Goal: Navigation & Orientation: Understand site structure

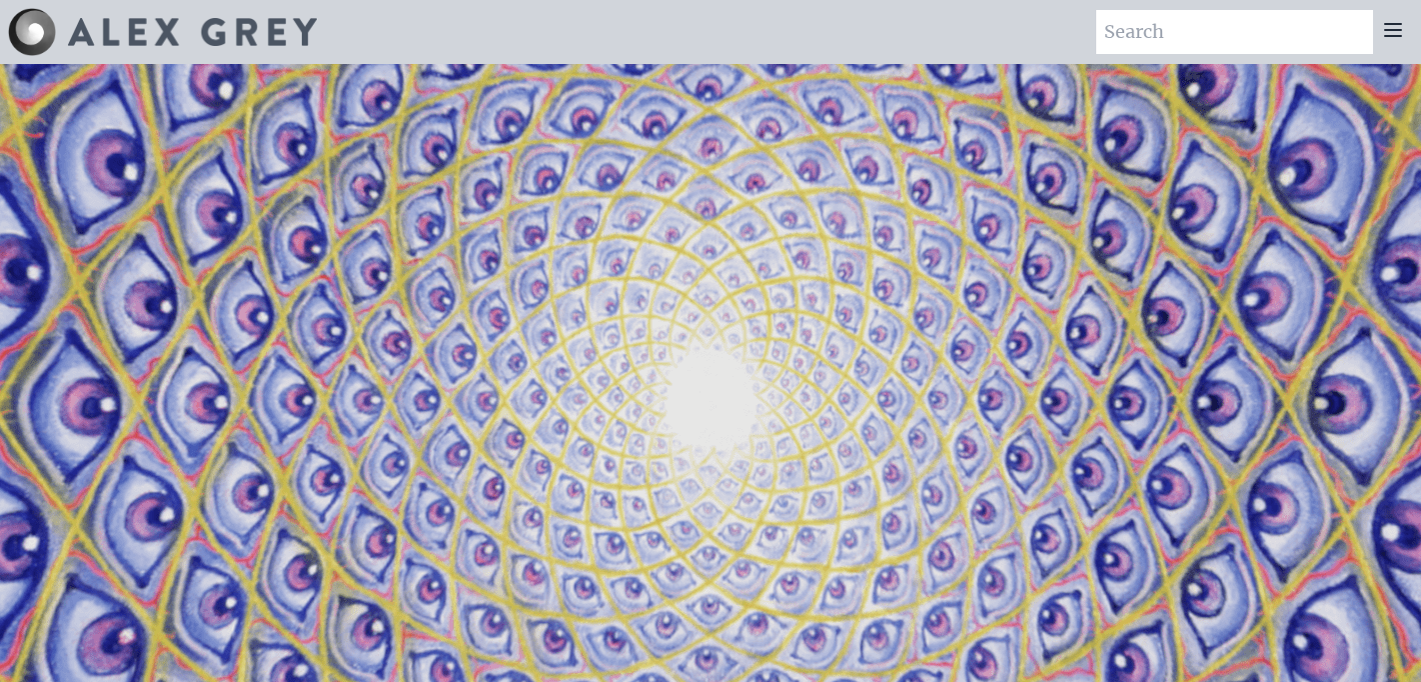
click at [1393, 27] on icon at bounding box center [1393, 30] width 24 height 24
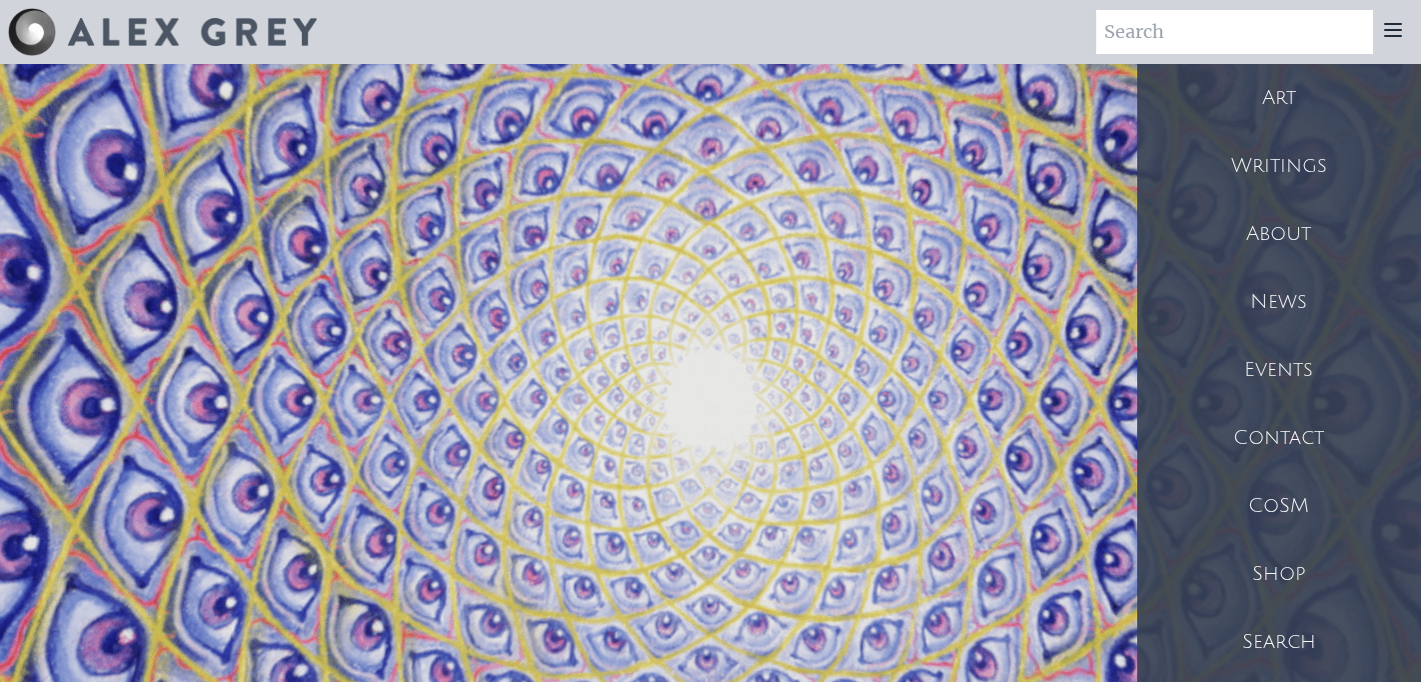
click at [1269, 581] on div "Shop" at bounding box center [1279, 574] width 284 height 68
click at [1282, 226] on div "About" at bounding box center [1279, 234] width 284 height 68
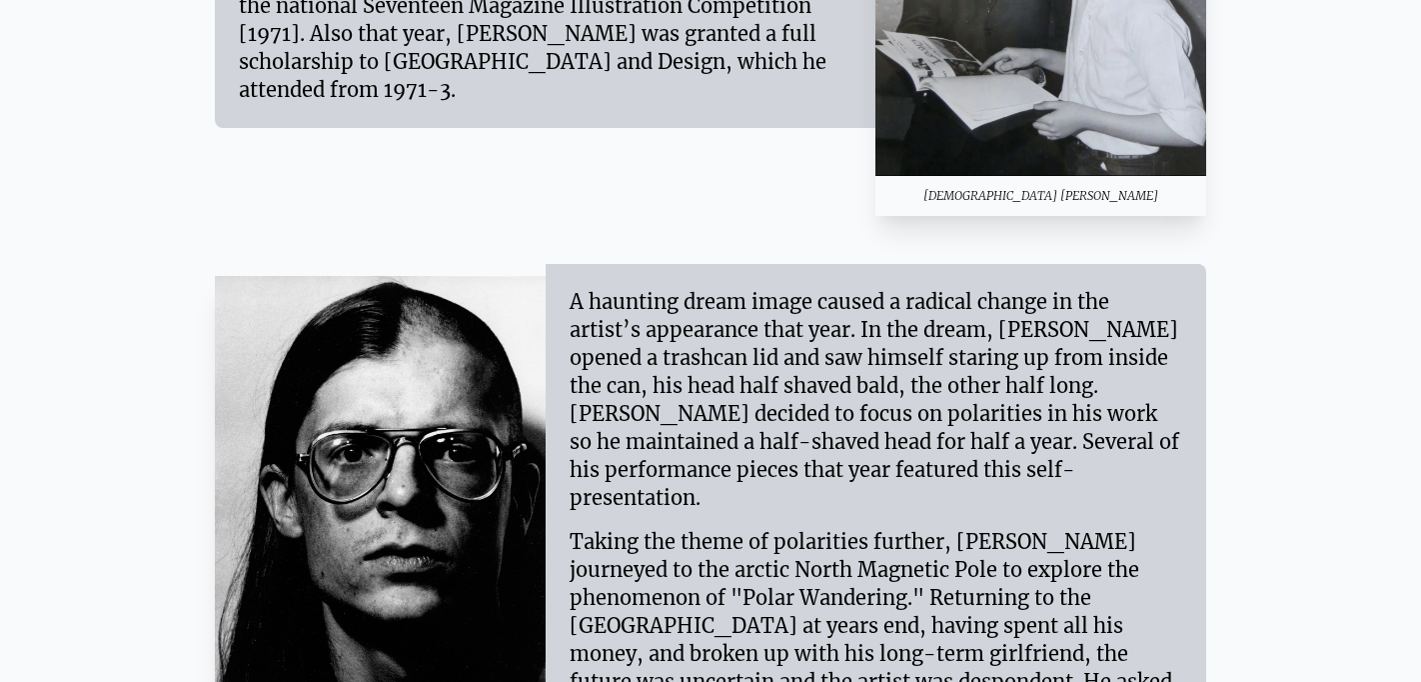
scroll to position [2568, 0]
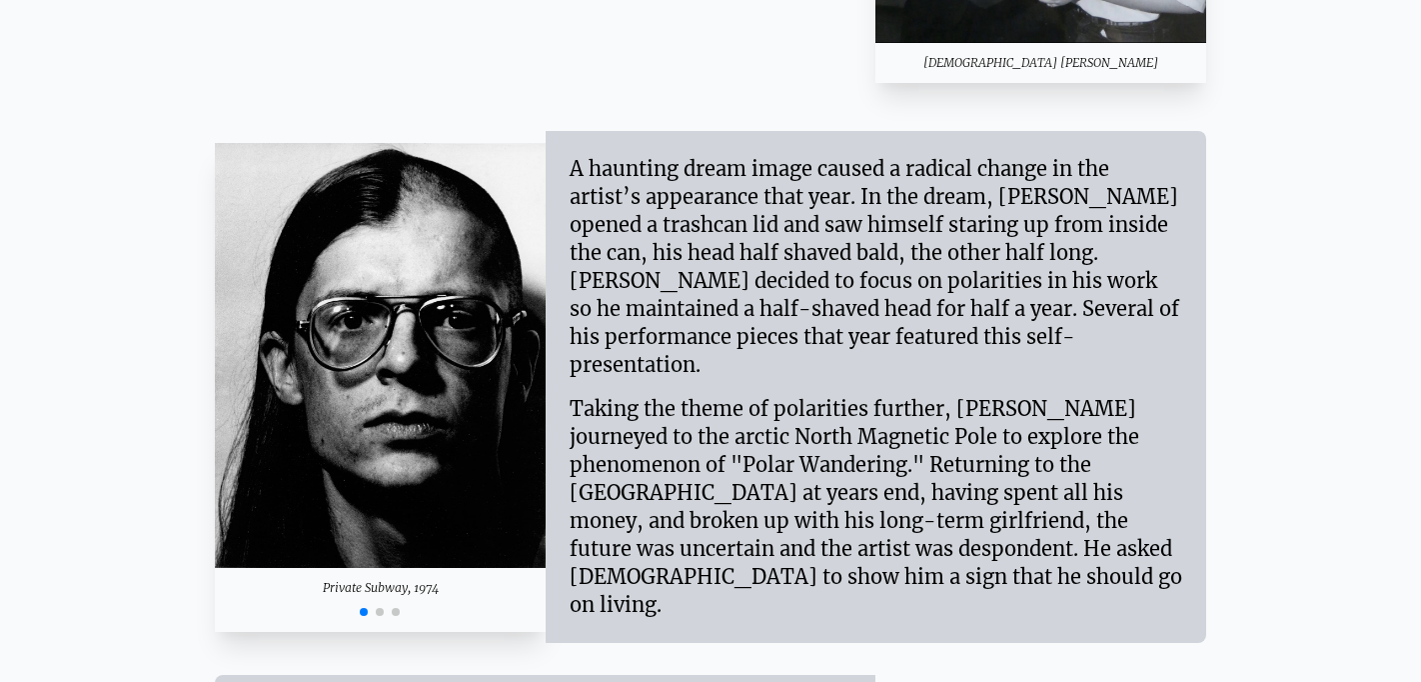
click at [380, 608] on span "Go to slide 2" at bounding box center [380, 612] width 8 height 8
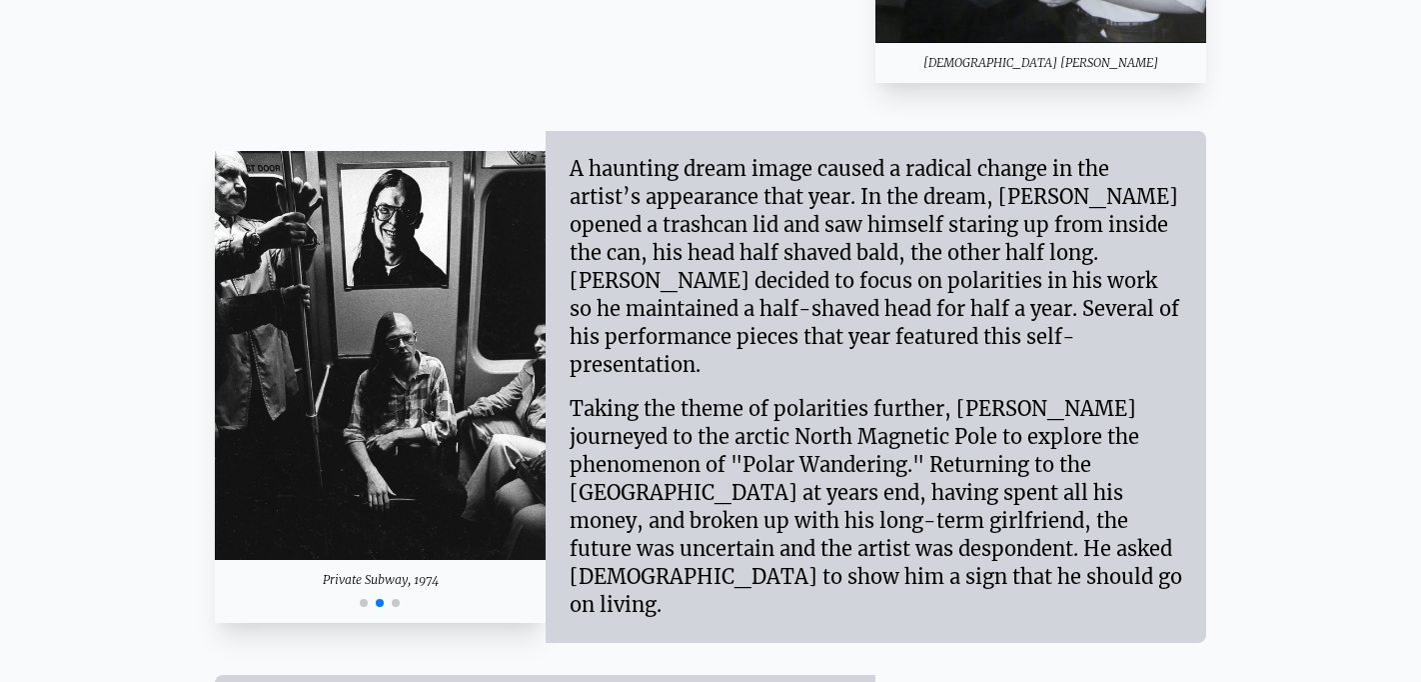
click at [398, 599] on span "Go to slide 3" at bounding box center [396, 603] width 8 height 8
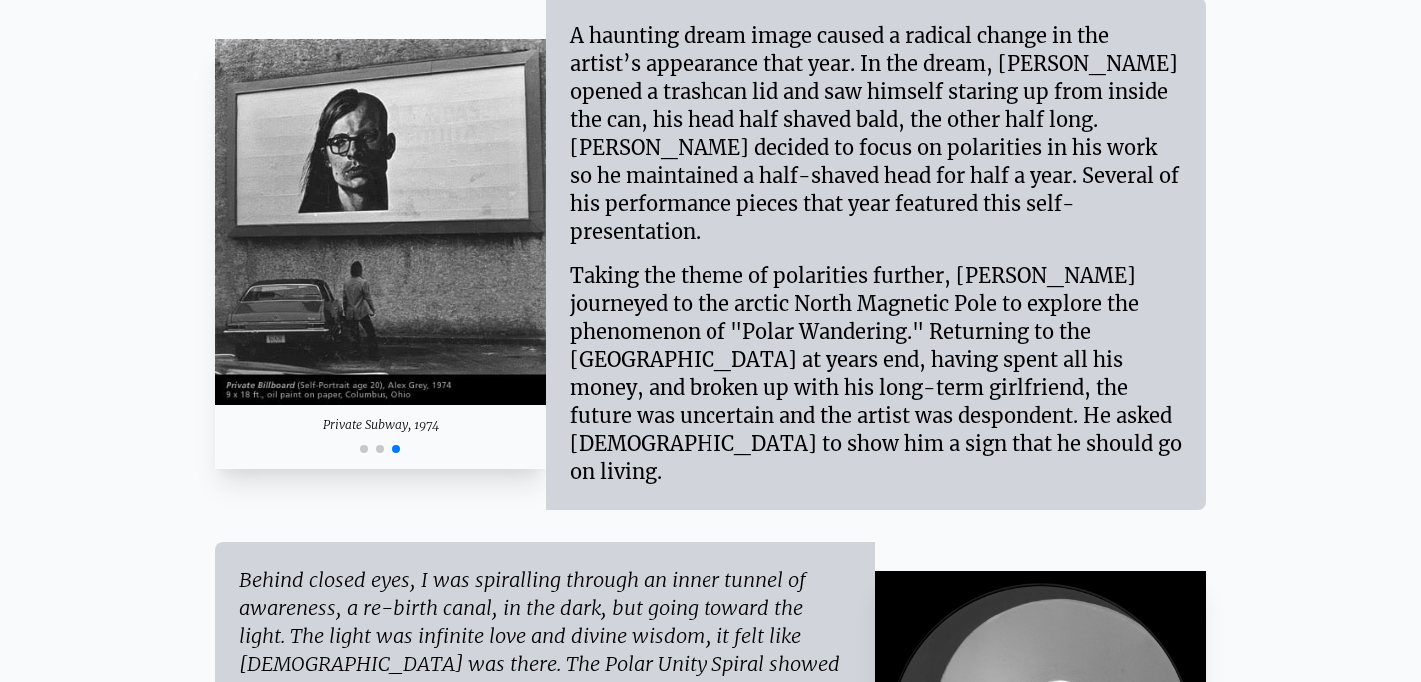
scroll to position [2838, 0]
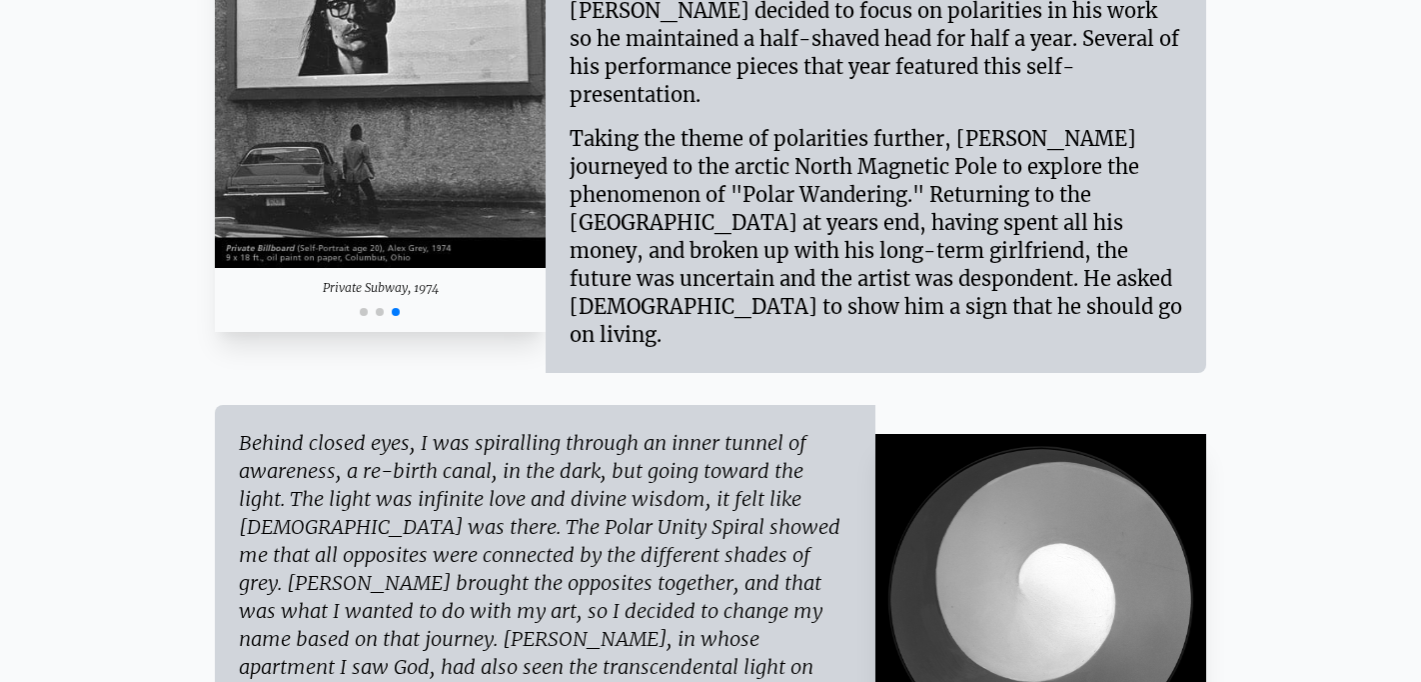
click at [382, 308] on span "Go to slide 2" at bounding box center [380, 312] width 8 height 8
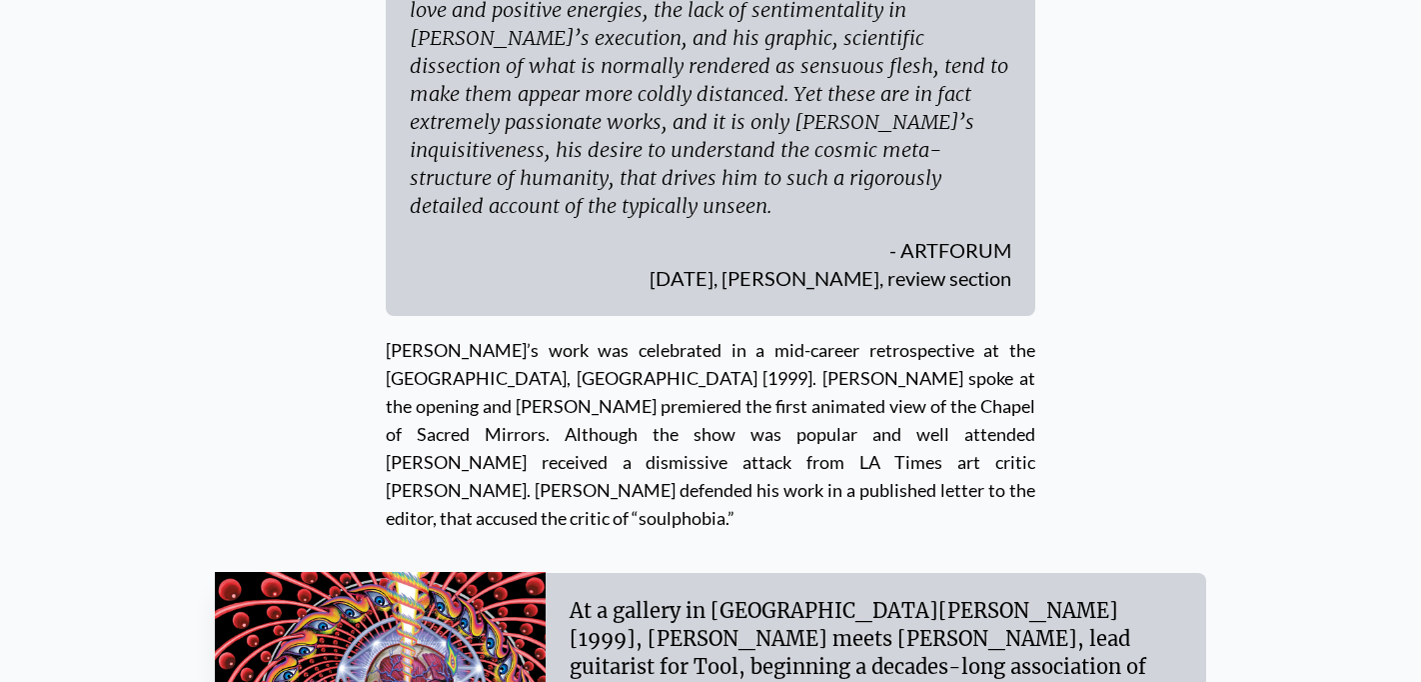
scroll to position [7518, 0]
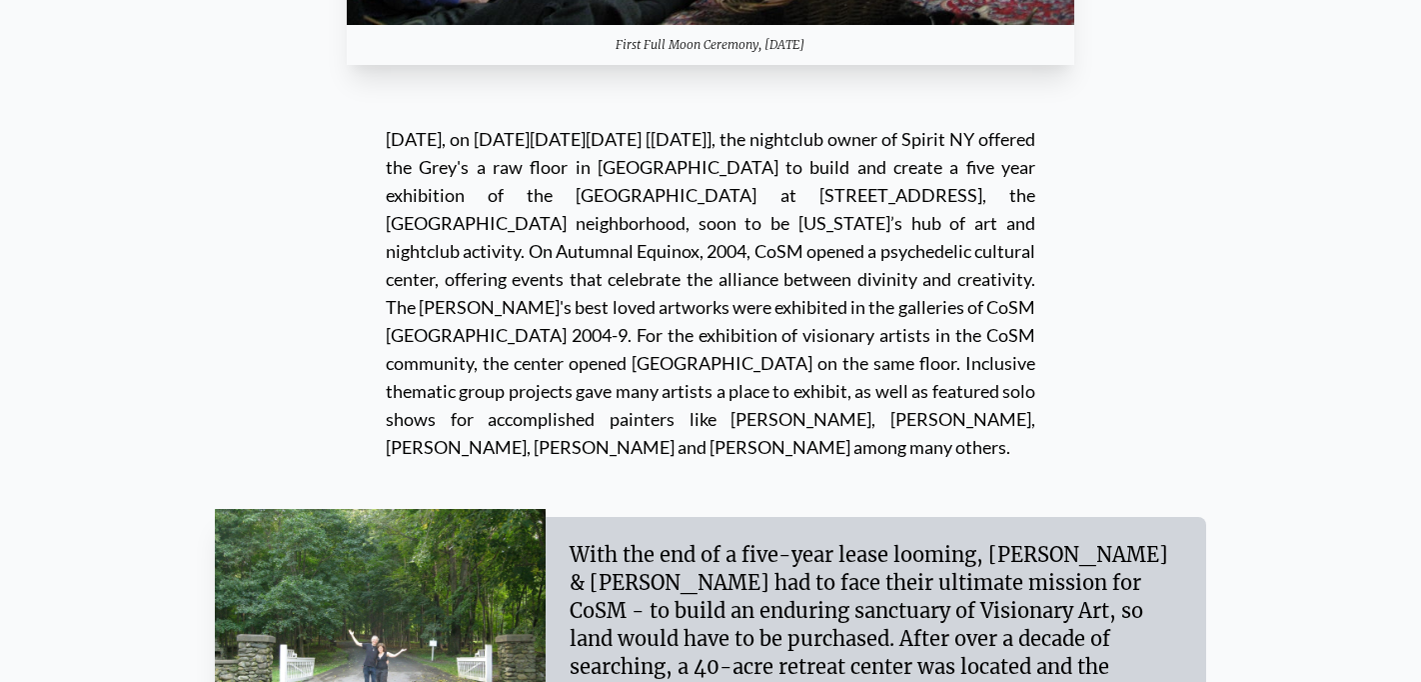
scroll to position [16951, 0]
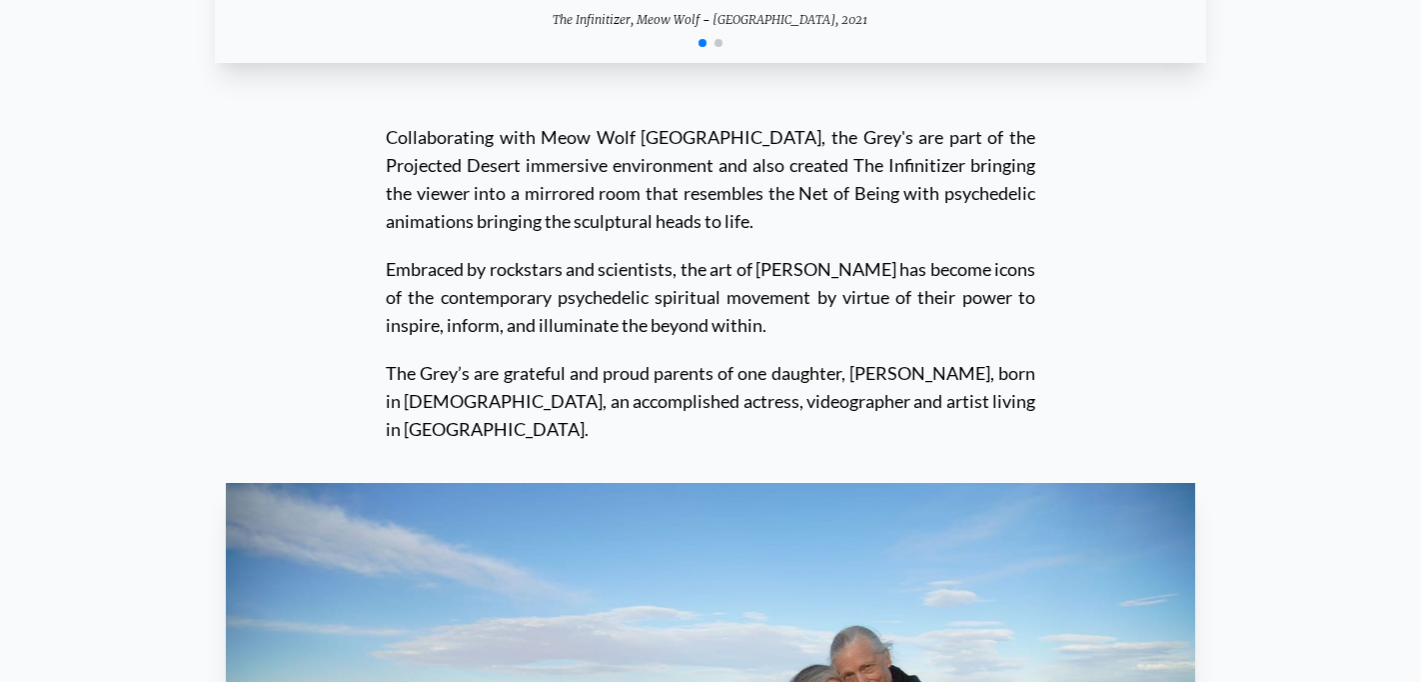
scroll to position [19227, 0]
